Goal: Navigation & Orientation: Find specific page/section

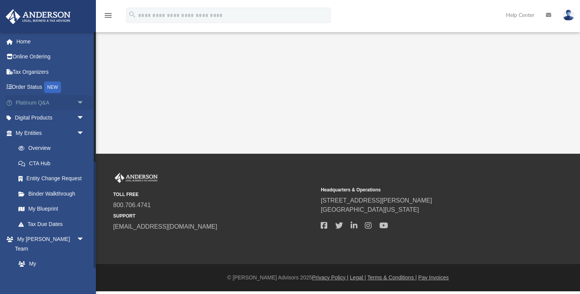
click at [64, 99] on link "Platinum Q&A arrow_drop_down" at bounding box center [50, 102] width 91 height 15
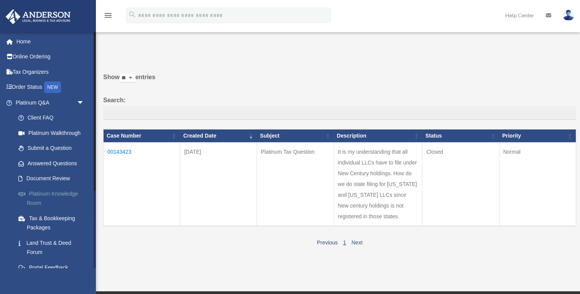
click at [38, 193] on link "Platinum Knowledge Room" at bounding box center [53, 198] width 85 height 25
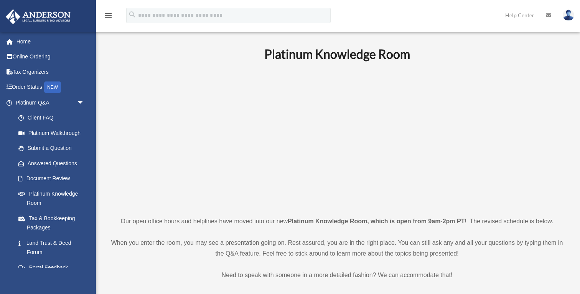
click at [546, 193] on p at bounding box center [336, 138] width 455 height 133
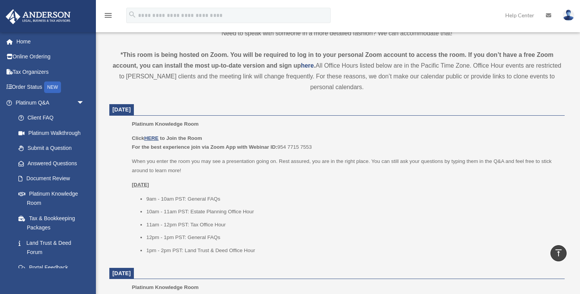
scroll to position [246, 0]
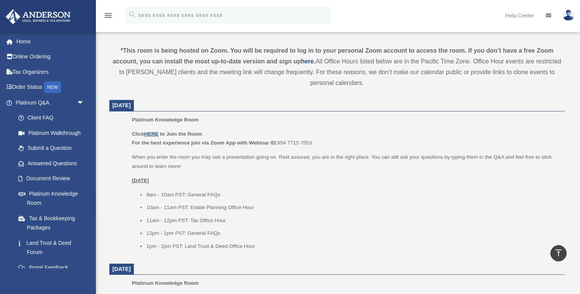
click at [149, 132] on u "HERE" at bounding box center [151, 134] width 14 height 6
click at [83, 102] on span "arrow_drop_down" at bounding box center [84, 103] width 15 height 16
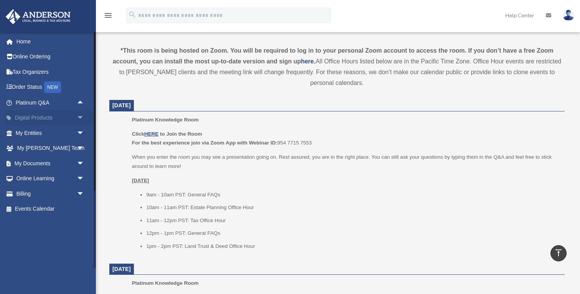
click at [22, 117] on link "Digital Products arrow_drop_down" at bounding box center [50, 117] width 91 height 15
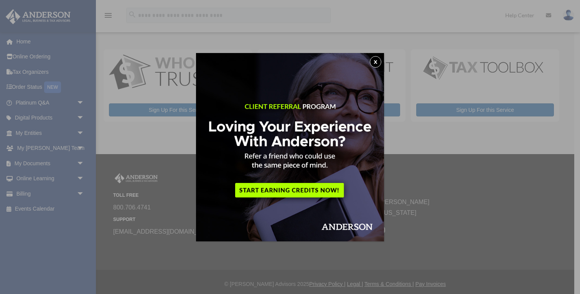
click at [375, 62] on button "x" at bounding box center [376, 62] width 12 height 12
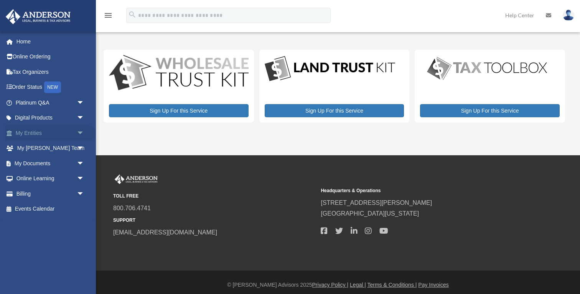
click at [24, 131] on link "My Entities arrow_drop_down" at bounding box center [50, 132] width 91 height 15
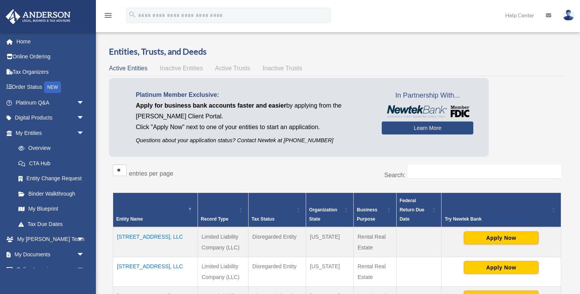
click at [540, 92] on div "Platinum Member Exclusive: Apply for business bank accounts faster and easier b…" at bounding box center [337, 119] width 456 height 83
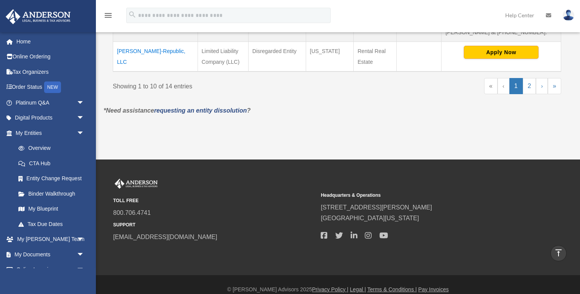
scroll to position [503, 0]
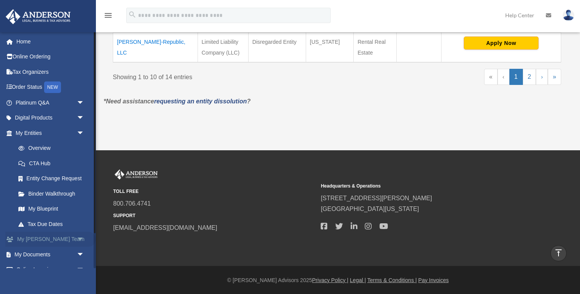
click at [78, 240] on span "arrow_drop_down" at bounding box center [84, 239] width 15 height 16
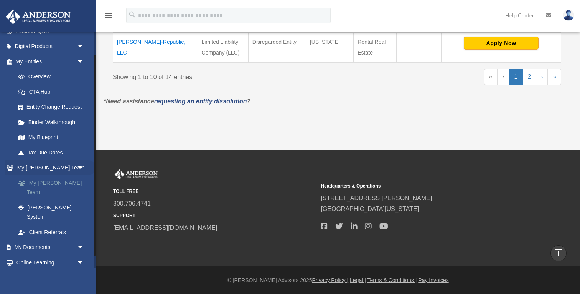
scroll to position [86, 0]
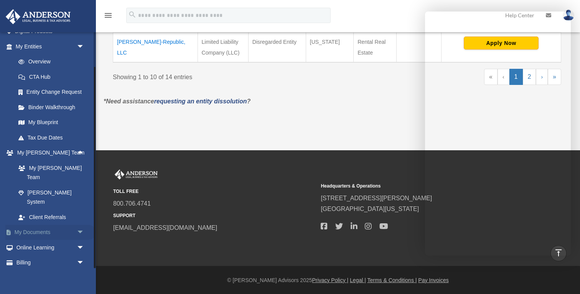
click at [35, 224] on link "My Documents arrow_drop_down" at bounding box center [50, 231] width 91 height 15
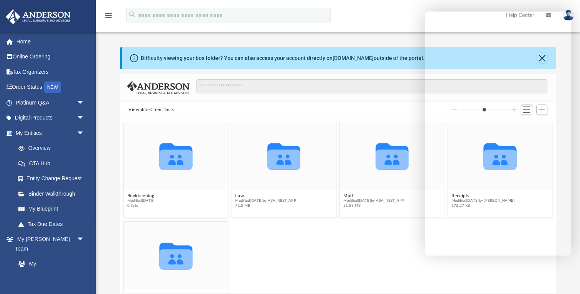
scroll to position [174, 436]
click at [289, 244] on div "Collaborated Folder Tax Modified [DATE] 0 Byte" at bounding box center [338, 268] width 432 height 99
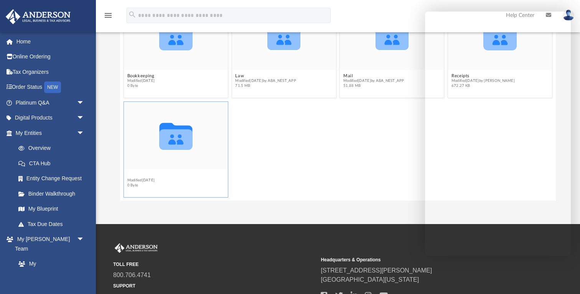
scroll to position [107, 0]
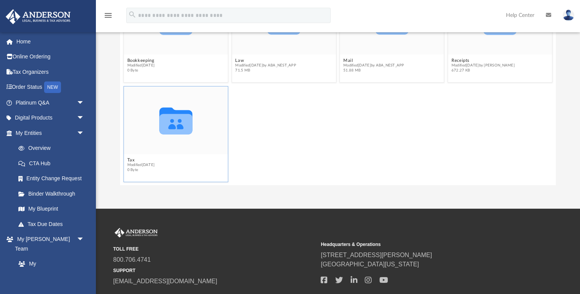
click at [441, 158] on div "Collaborated Folder Tax Modified [DATE] 0 Byte" at bounding box center [338, 133] width 432 height 99
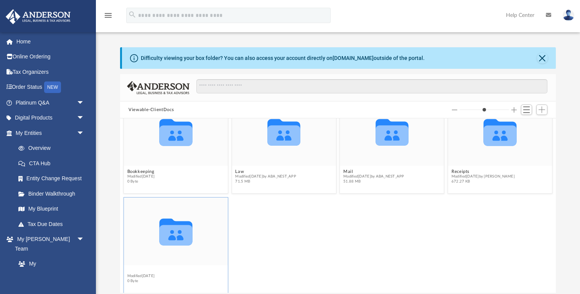
scroll to position [28, 0]
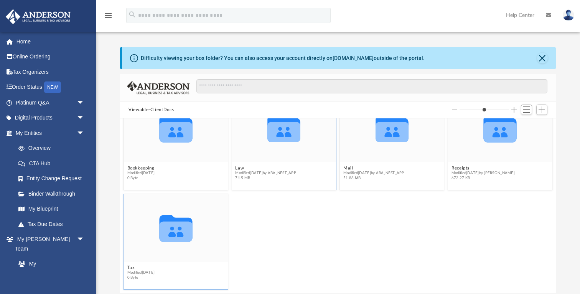
click at [248, 152] on div "Collaborated Folder" at bounding box center [284, 128] width 104 height 68
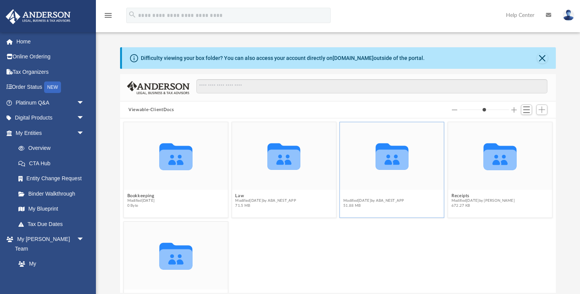
click at [347, 195] on button "Mail" at bounding box center [373, 195] width 61 height 5
click at [388, 243] on div "Collaborated Folder Tax Modified [DATE] 0 Byte" at bounding box center [338, 268] width 432 height 99
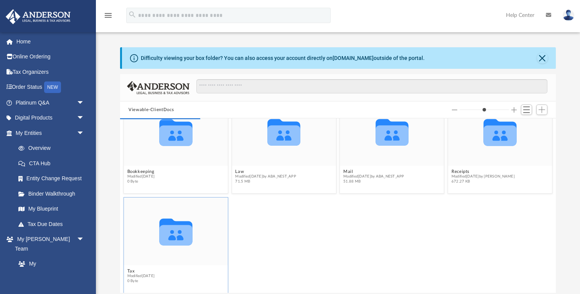
scroll to position [0, 0]
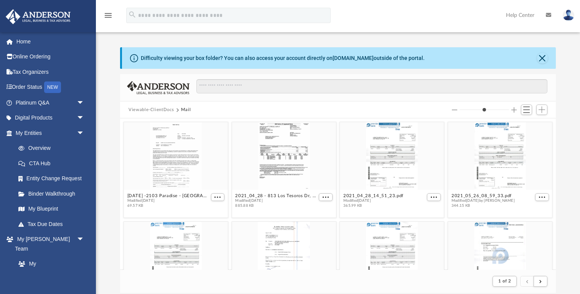
click at [574, 209] on div "Difficulty viewing your box folder? You can also access your account directly o…" at bounding box center [338, 169] width 484 height 245
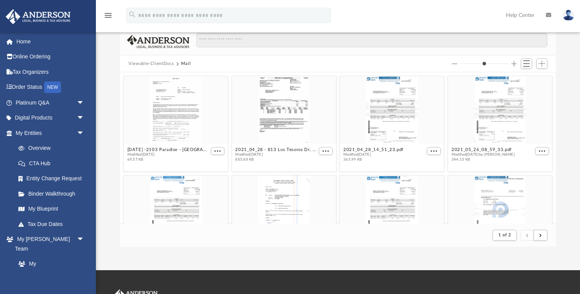
scroll to position [61, 0]
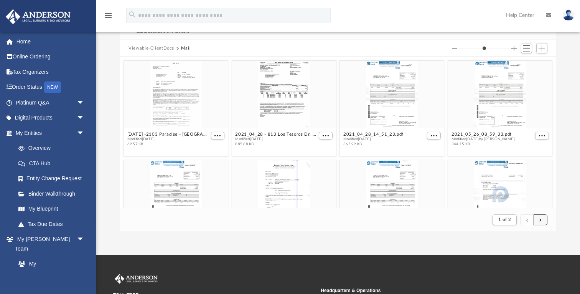
click at [544, 218] on button "submit" at bounding box center [541, 219] width 14 height 11
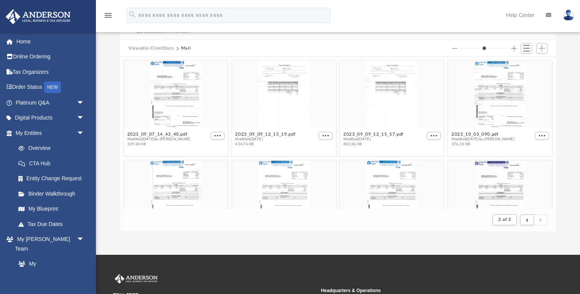
click at [572, 165] on div "Difficulty viewing your box folder? You can also access your account directly o…" at bounding box center [338, 108] width 484 height 245
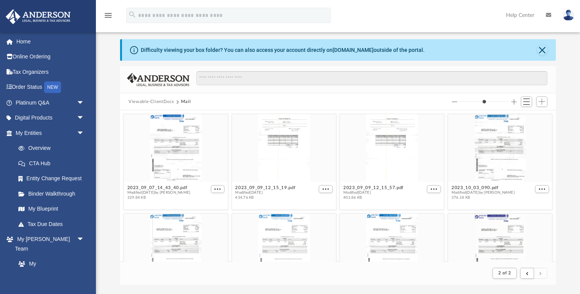
scroll to position [0, 0]
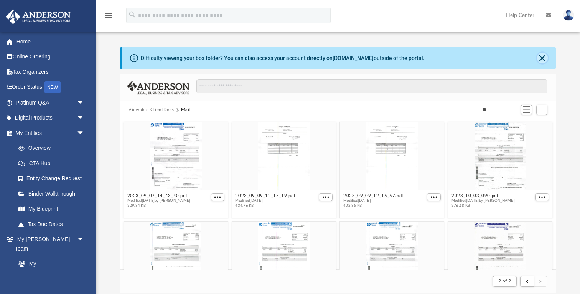
click at [544, 59] on button "Close" at bounding box center [542, 58] width 11 height 11
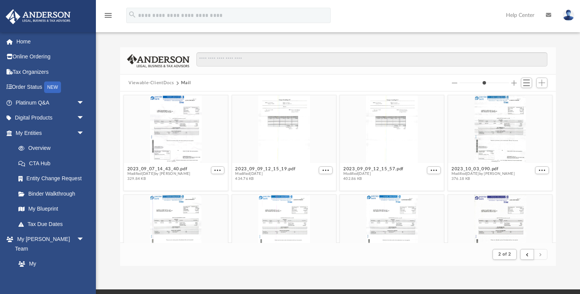
click at [109, 16] on icon "menu" at bounding box center [108, 15] width 9 height 9
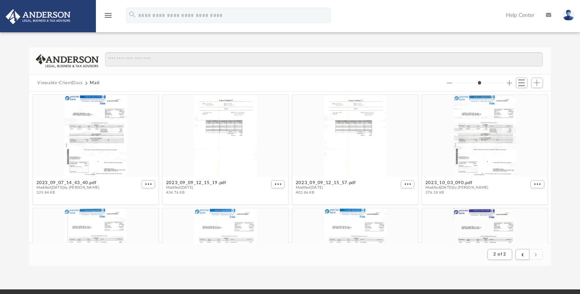
scroll to position [151, 522]
